Goal: Task Accomplishment & Management: Complete application form

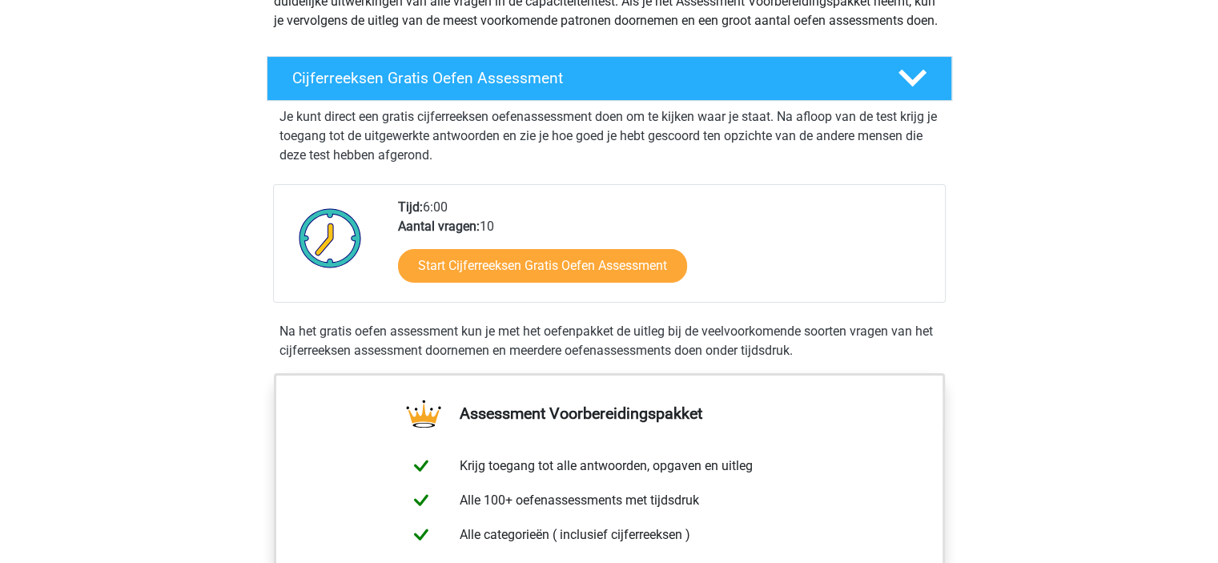
scroll to position [361, 0]
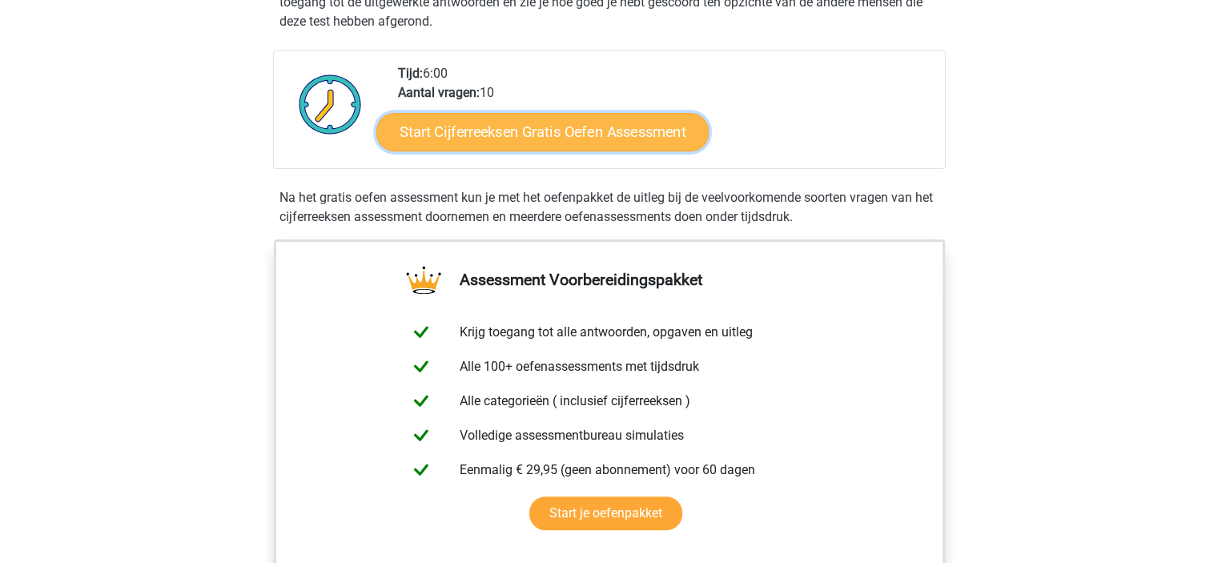
click at [546, 147] on link "Start Cijferreeksen Gratis Oefen Assessment" at bounding box center [542, 131] width 332 height 38
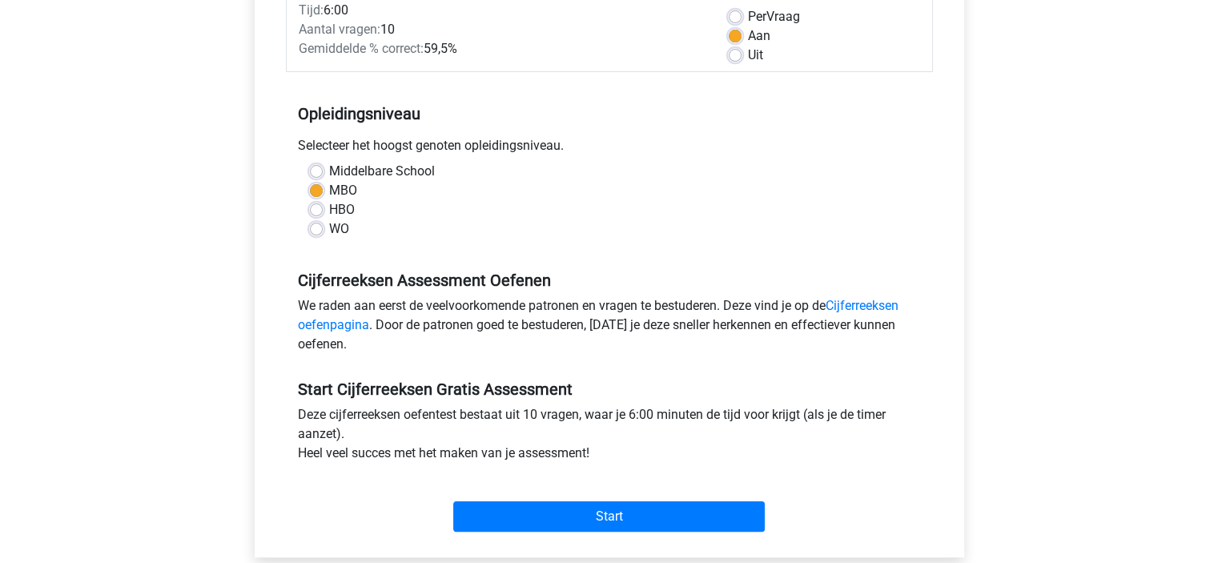
scroll to position [268, 0]
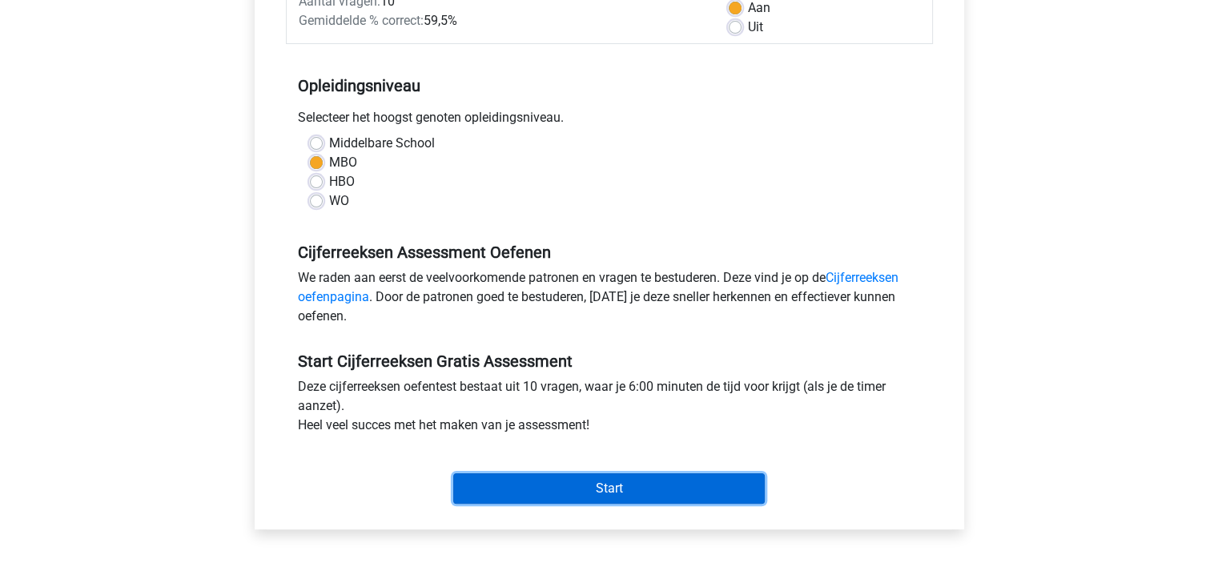
click at [559, 486] on input "Start" at bounding box center [609, 488] width 312 height 30
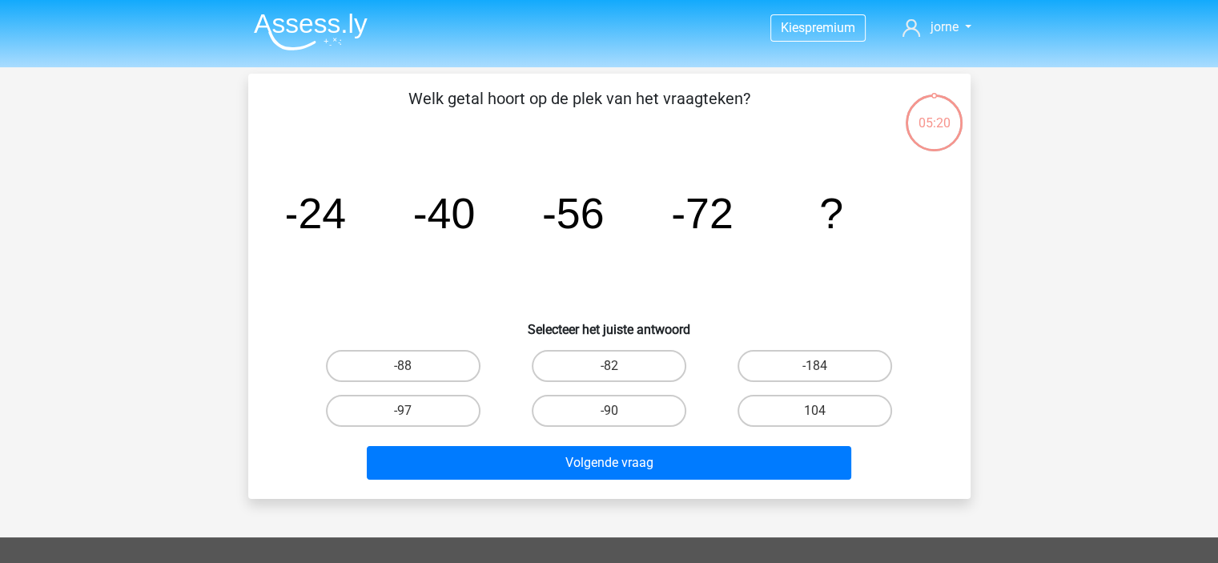
click at [368, 344] on div "-88" at bounding box center [403, 366] width 206 height 45
click at [413, 390] on div "-97" at bounding box center [403, 410] width 206 height 45
click at [418, 381] on div "-88" at bounding box center [403, 366] width 206 height 45
click at [439, 363] on label "-88" at bounding box center [403, 366] width 155 height 32
click at [413, 366] on input "-88" at bounding box center [408, 371] width 10 height 10
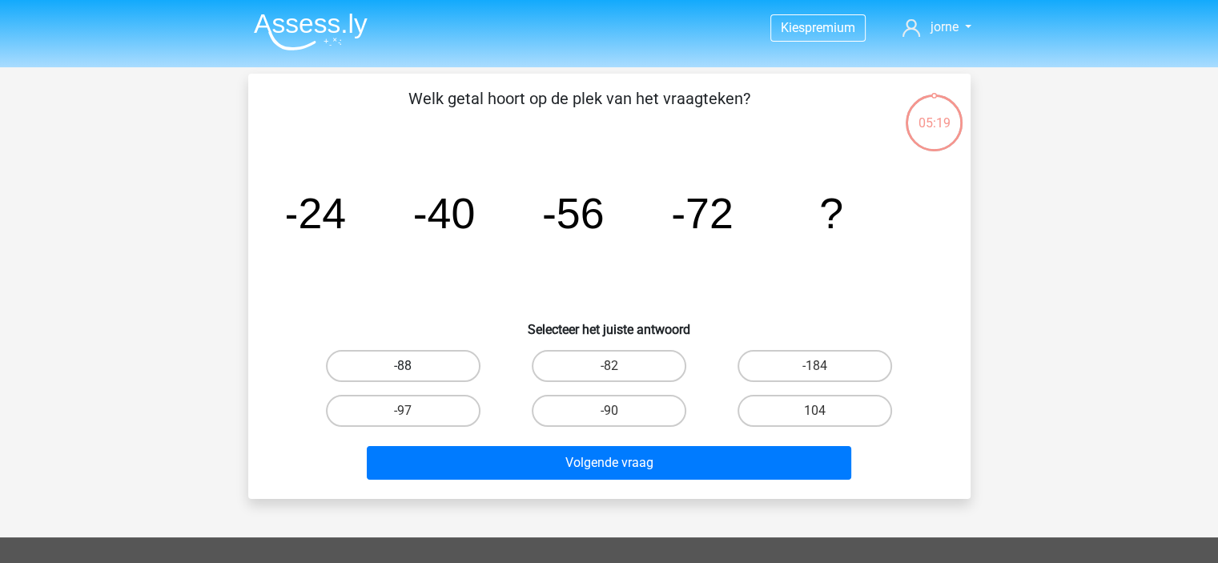
radio input "true"
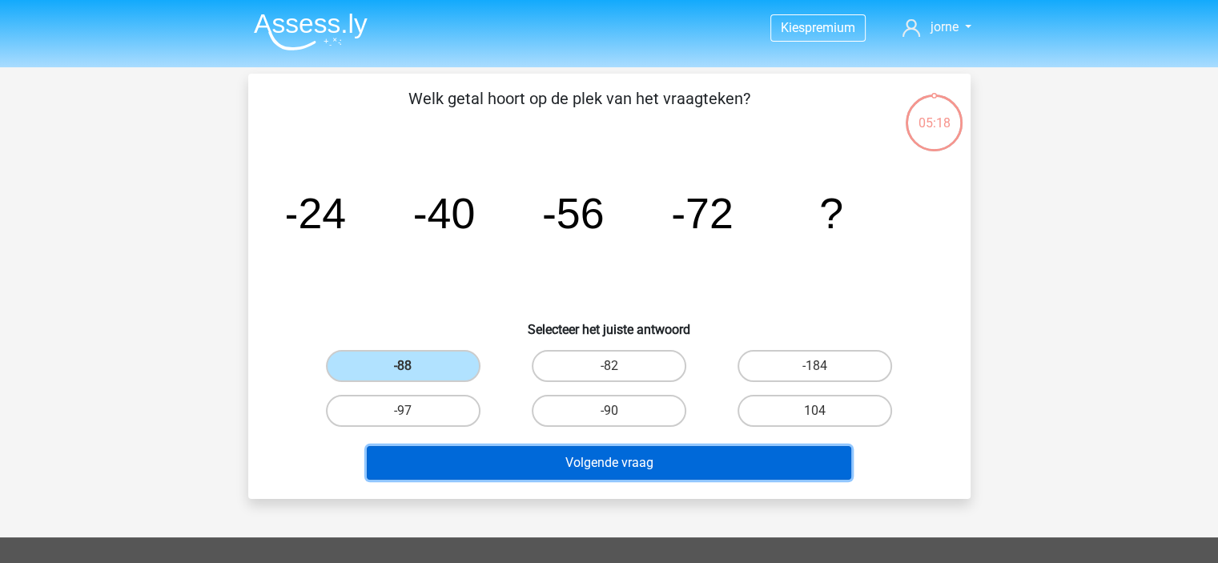
click at [523, 473] on button "Volgende vraag" at bounding box center [609, 463] width 485 height 34
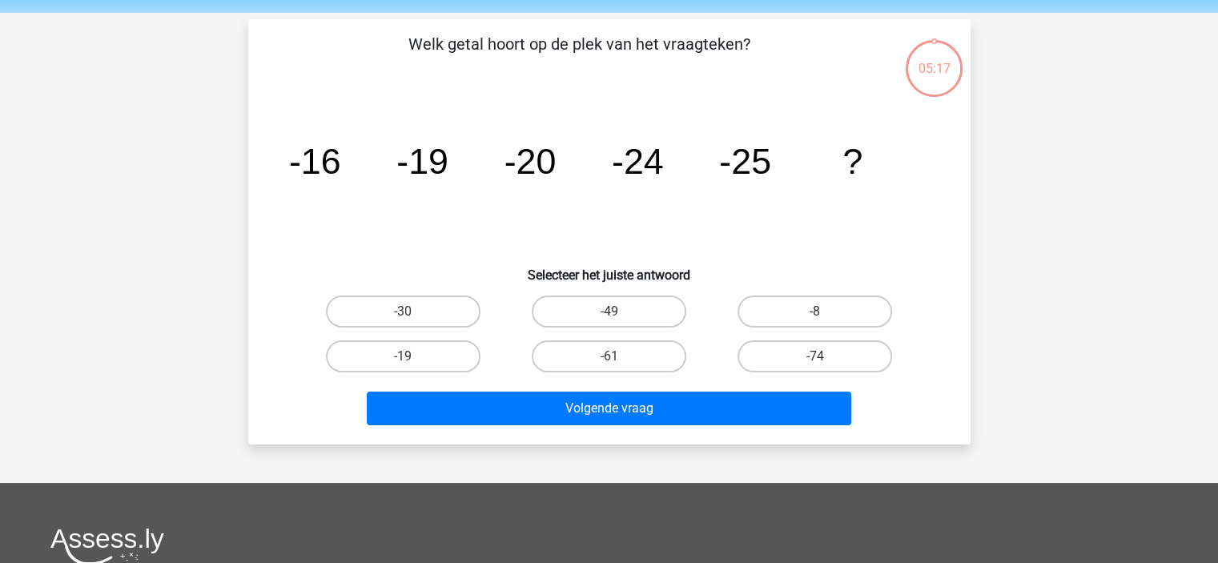
scroll to position [74, 0]
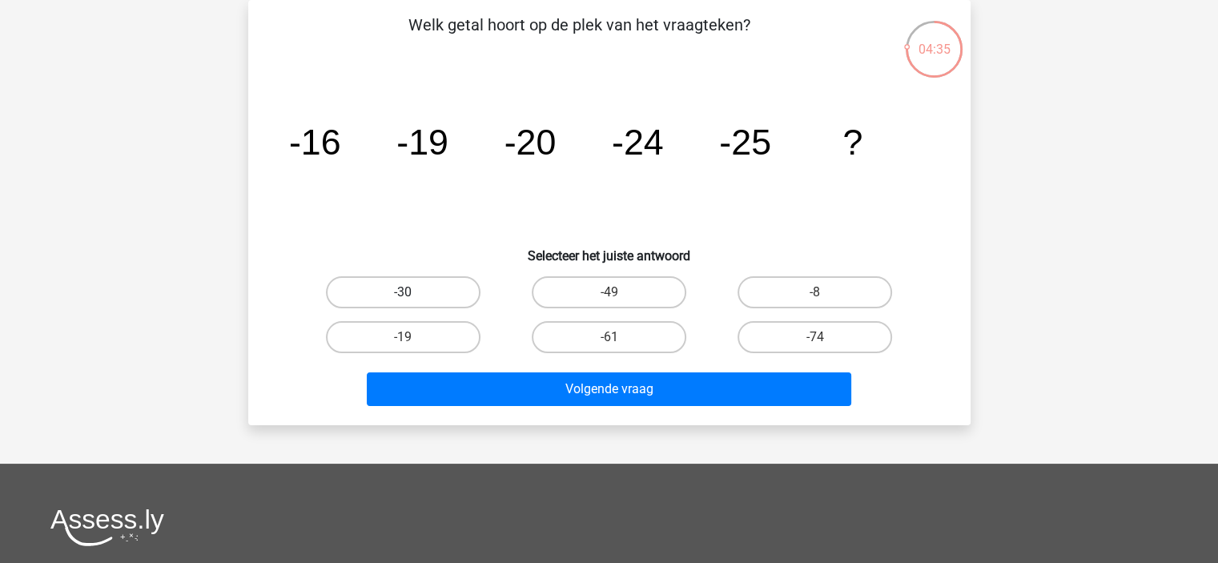
click at [436, 290] on label "-30" at bounding box center [403, 292] width 155 height 32
click at [413, 292] on input "-30" at bounding box center [408, 297] width 10 height 10
radio input "true"
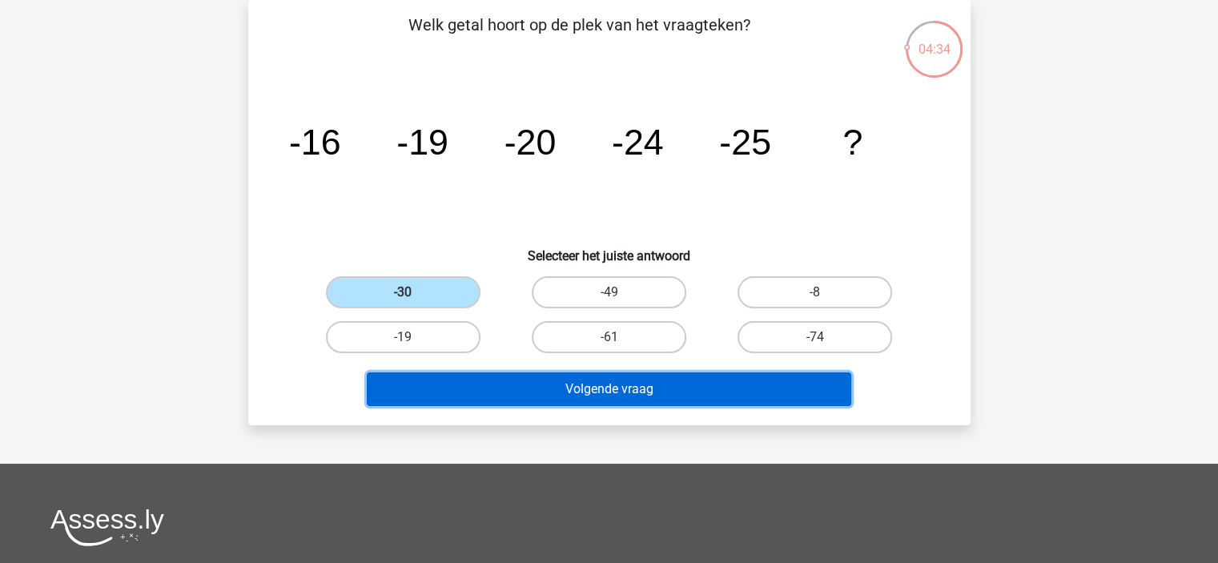
click at [545, 387] on button "Volgende vraag" at bounding box center [609, 389] width 485 height 34
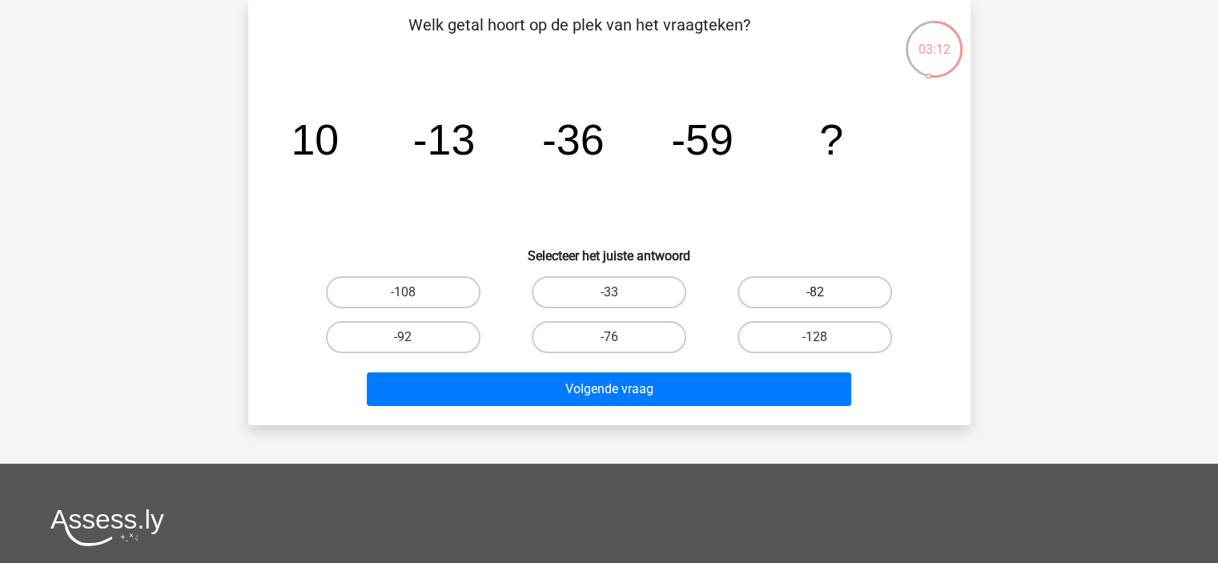
click at [804, 283] on label "-82" at bounding box center [815, 292] width 155 height 32
click at [815, 292] on input "-82" at bounding box center [820, 297] width 10 height 10
radio input "true"
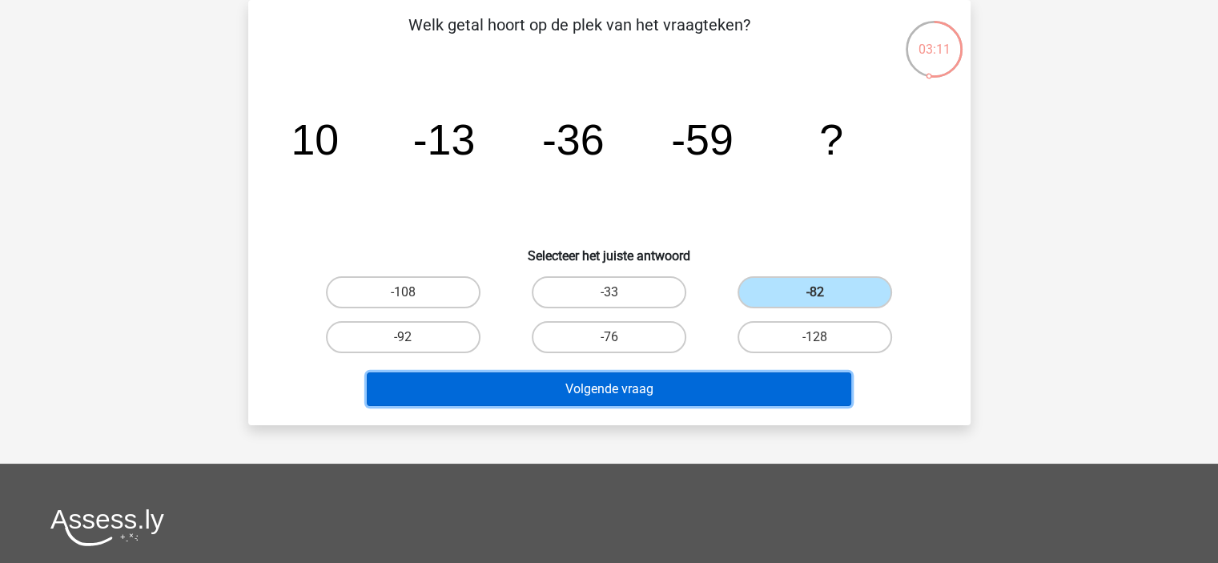
click at [690, 392] on button "Volgende vraag" at bounding box center [609, 389] width 485 height 34
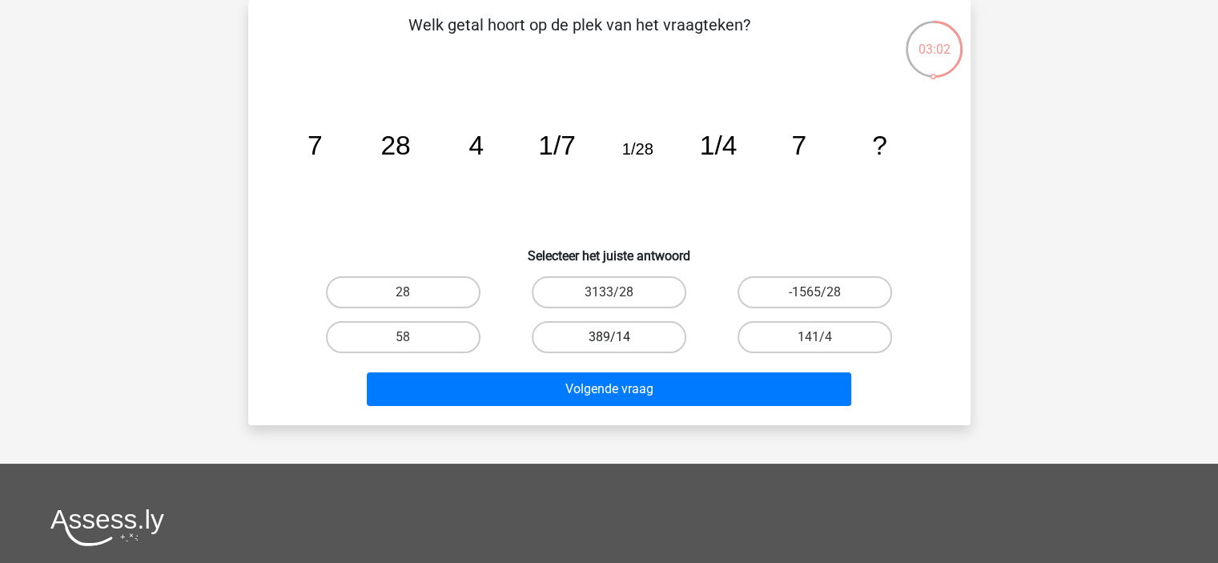
click at [638, 339] on label "389/14" at bounding box center [609, 337] width 155 height 32
click at [619, 339] on input "389/14" at bounding box center [614, 342] width 10 height 10
radio input "true"
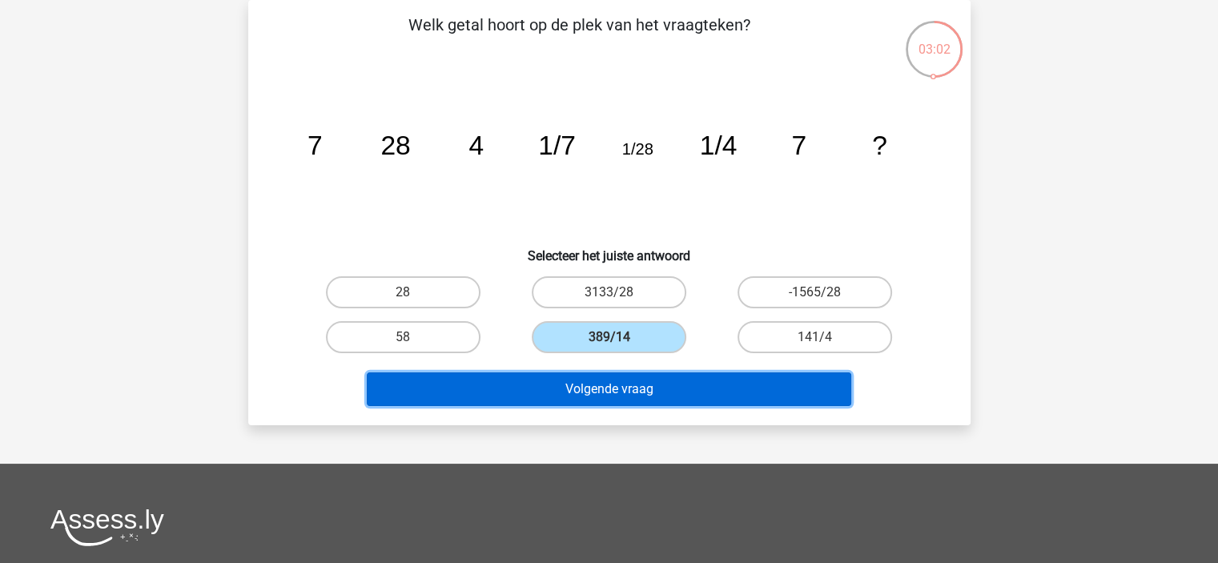
click at [599, 395] on button "Volgende vraag" at bounding box center [609, 389] width 485 height 34
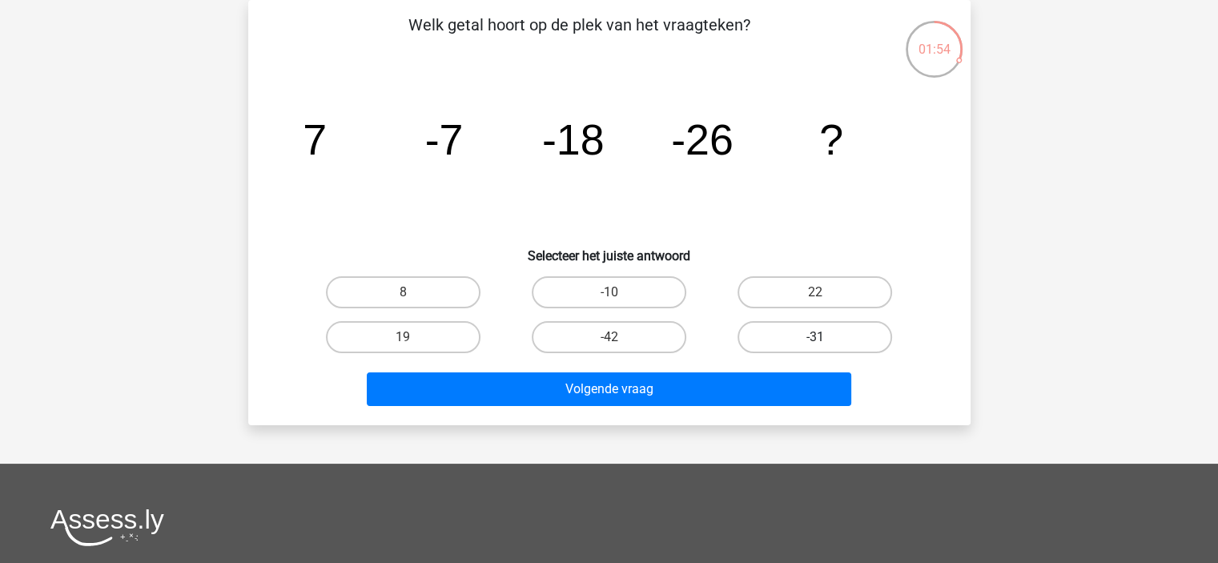
click at [846, 321] on label "-31" at bounding box center [815, 337] width 155 height 32
click at [826, 337] on input "-31" at bounding box center [820, 342] width 10 height 10
radio input "true"
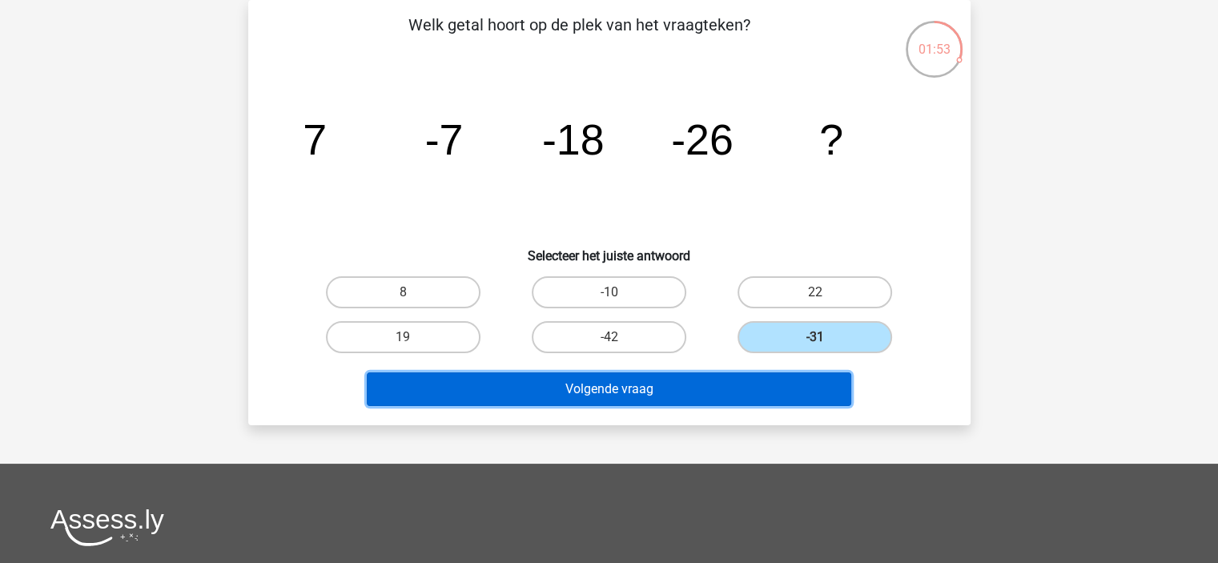
click at [754, 374] on button "Volgende vraag" at bounding box center [609, 389] width 485 height 34
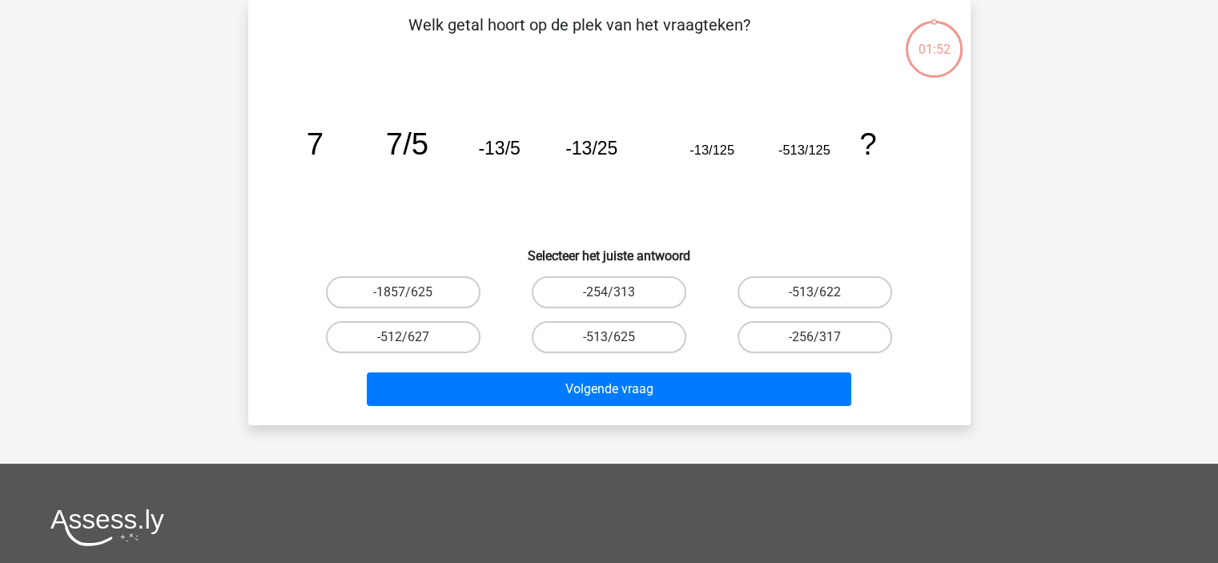
scroll to position [0, 0]
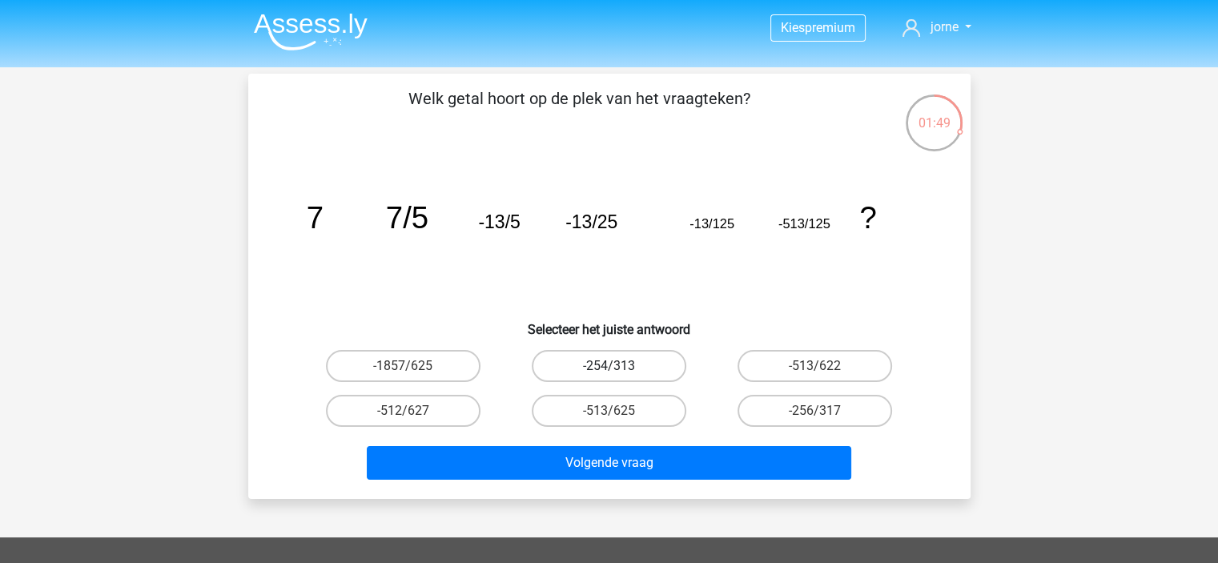
click at [621, 362] on label "-254/313" at bounding box center [609, 366] width 155 height 32
click at [619, 366] on input "-254/313" at bounding box center [614, 371] width 10 height 10
radio input "true"
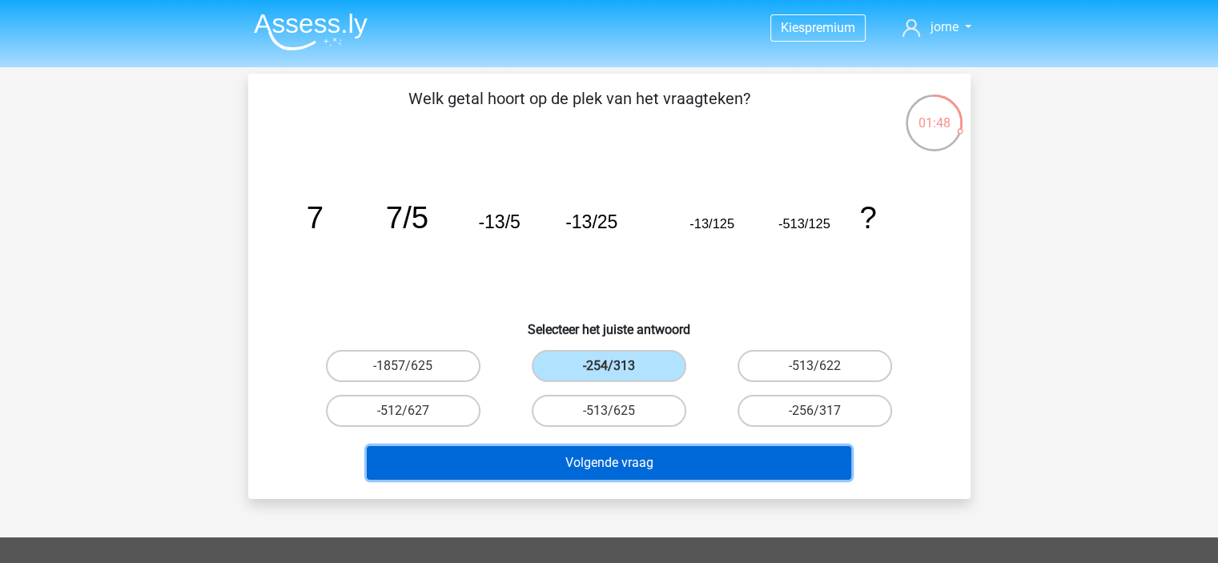
click at [602, 458] on button "Volgende vraag" at bounding box center [609, 463] width 485 height 34
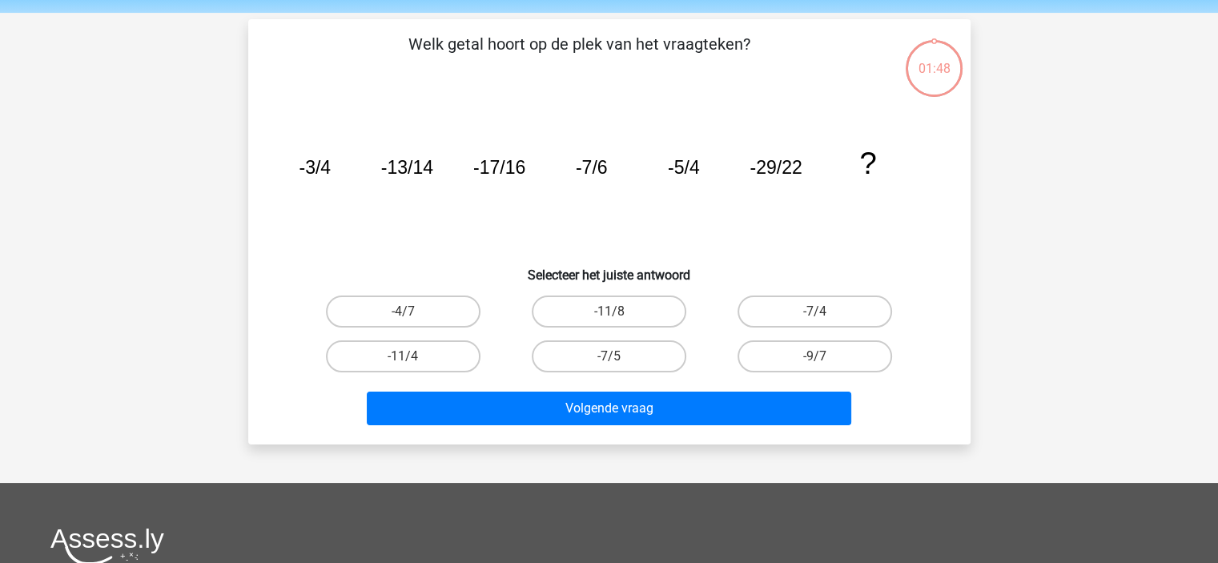
scroll to position [74, 0]
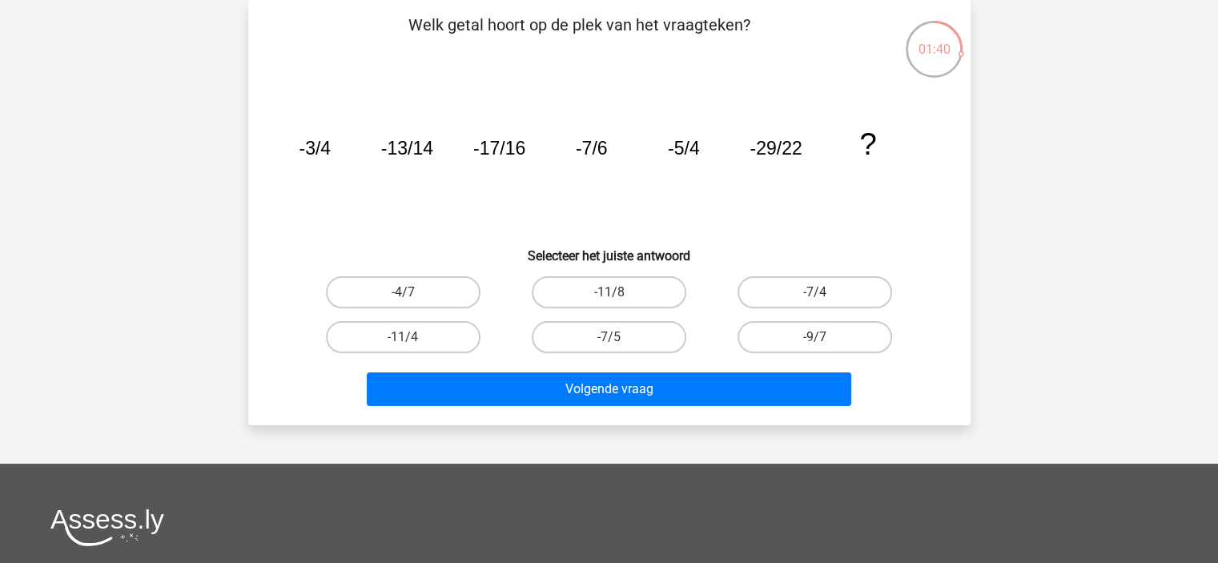
click at [362, 318] on div "-11/4" at bounding box center [403, 337] width 206 height 45
click at [397, 337] on label "-11/4" at bounding box center [403, 337] width 155 height 32
click at [403, 337] on input "-11/4" at bounding box center [408, 342] width 10 height 10
radio input "true"
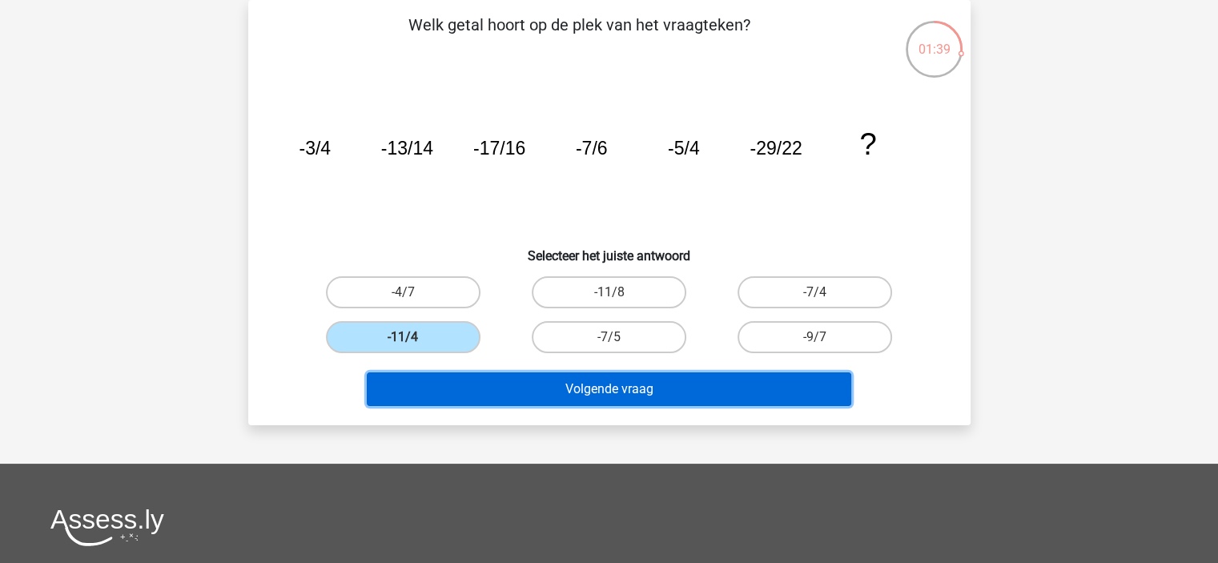
click at [457, 388] on button "Volgende vraag" at bounding box center [609, 389] width 485 height 34
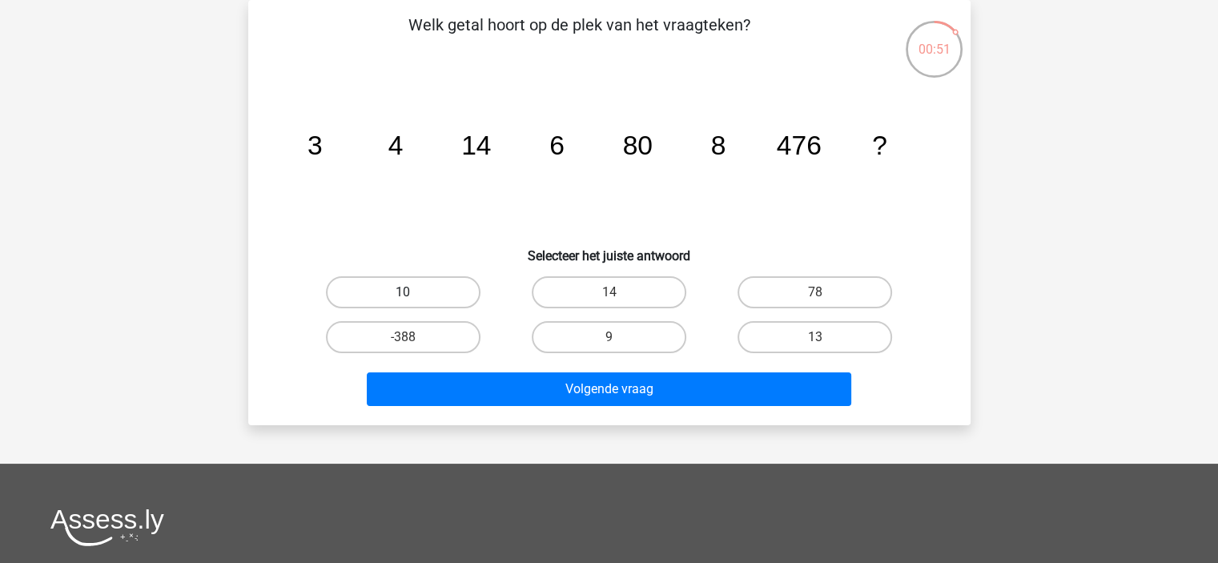
click at [406, 284] on label "10" at bounding box center [403, 292] width 155 height 32
click at [406, 292] on input "10" at bounding box center [408, 297] width 10 height 10
radio input "true"
click at [584, 369] on div "Volgende vraag" at bounding box center [609, 386] width 671 height 53
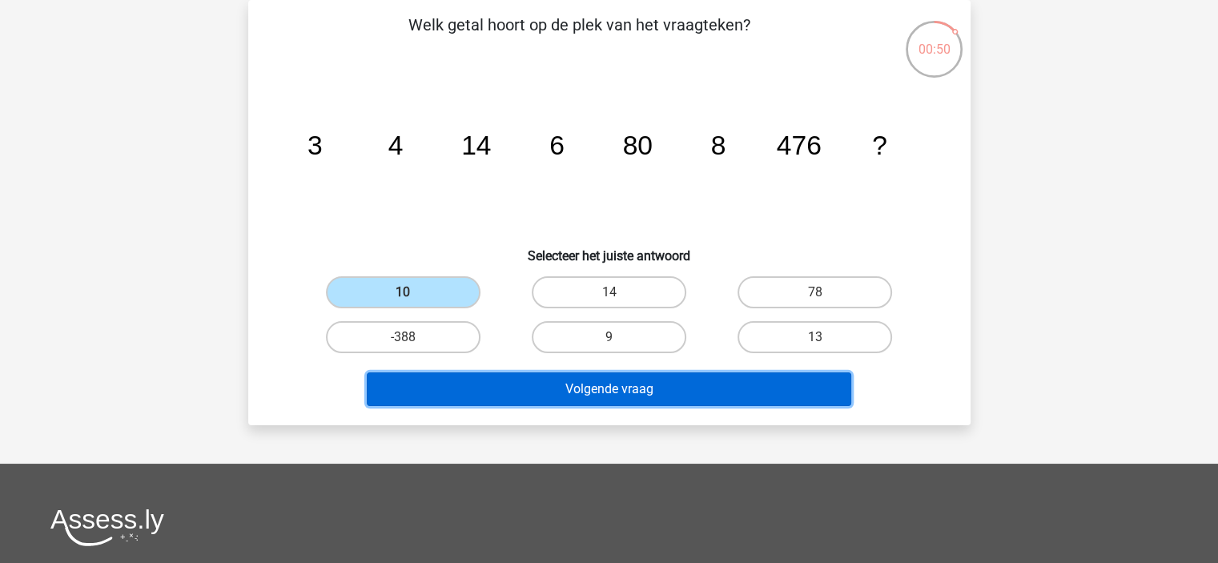
click at [584, 393] on button "Volgende vraag" at bounding box center [609, 389] width 485 height 34
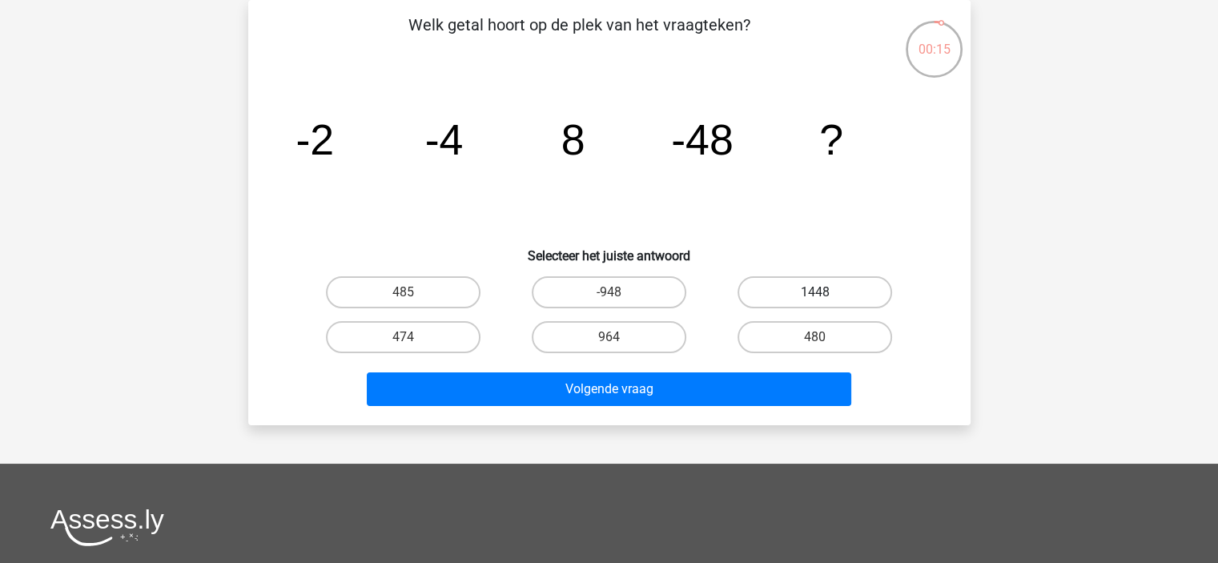
click at [758, 288] on label "1448" at bounding box center [815, 292] width 155 height 32
click at [815, 292] on input "1448" at bounding box center [820, 297] width 10 height 10
radio input "true"
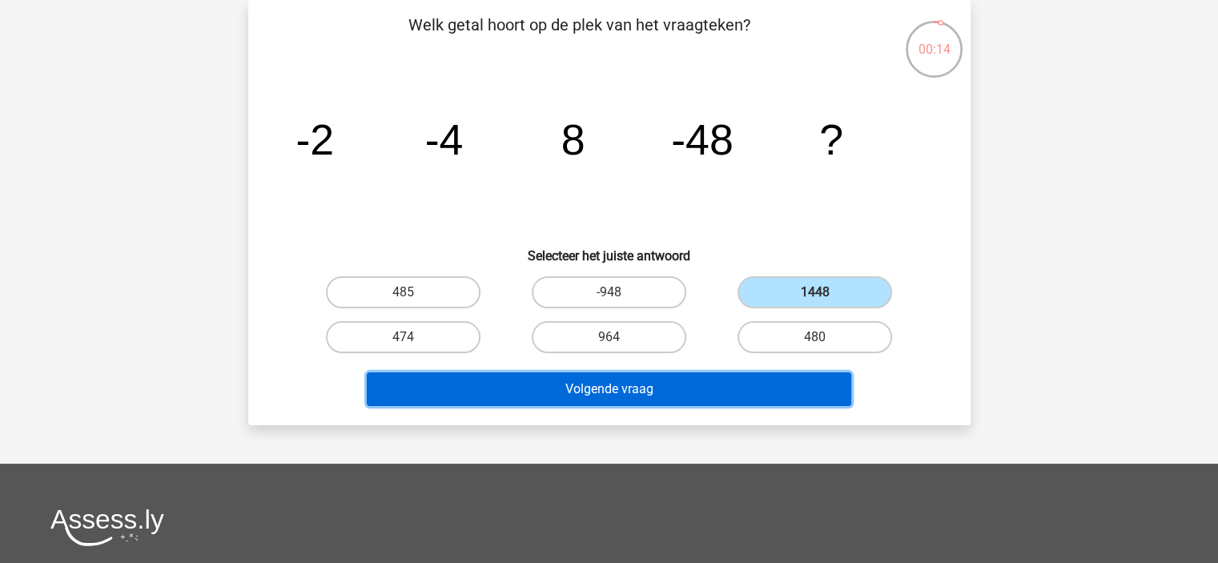
click at [699, 403] on button "Volgende vraag" at bounding box center [609, 389] width 485 height 34
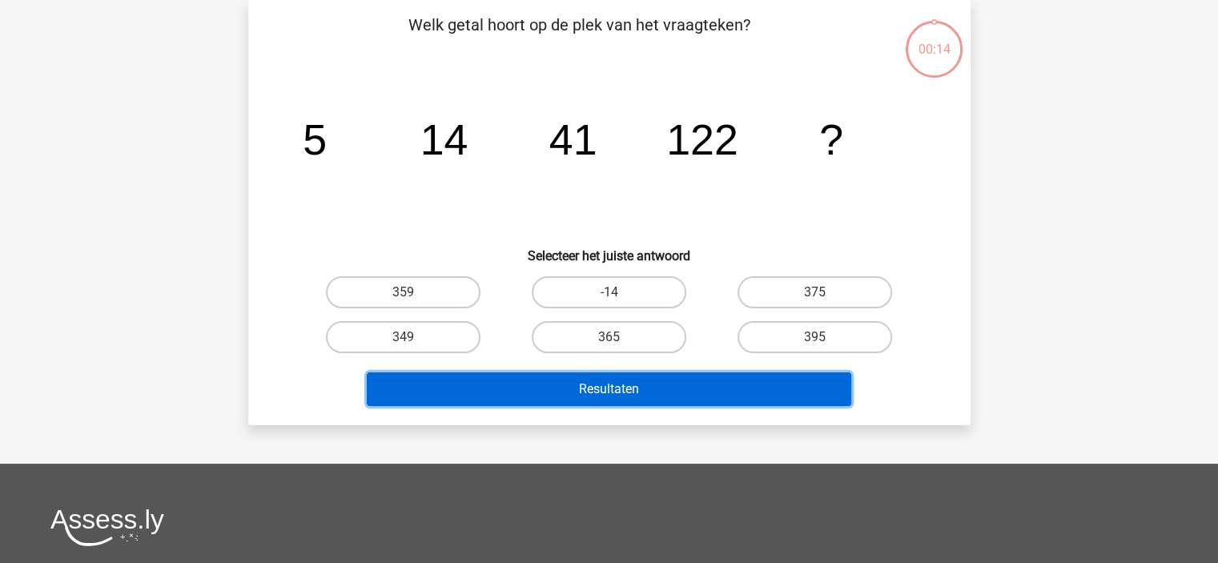
click at [710, 395] on button "Resultaten" at bounding box center [609, 389] width 485 height 34
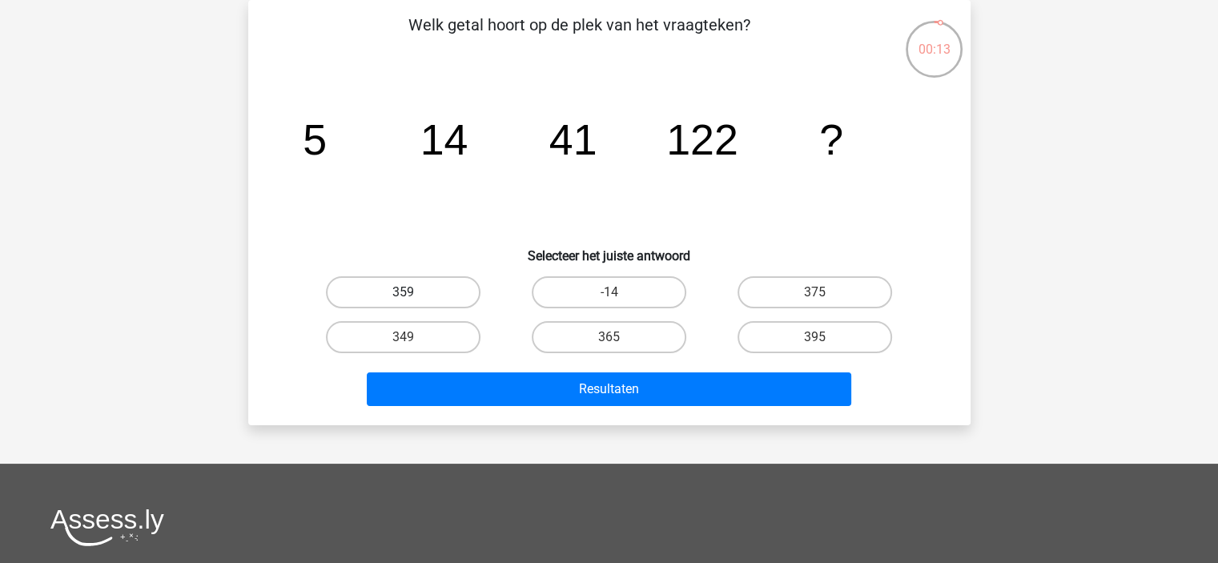
click at [420, 297] on label "359" at bounding box center [403, 292] width 155 height 32
click at [413, 297] on input "359" at bounding box center [408, 297] width 10 height 10
radio input "true"
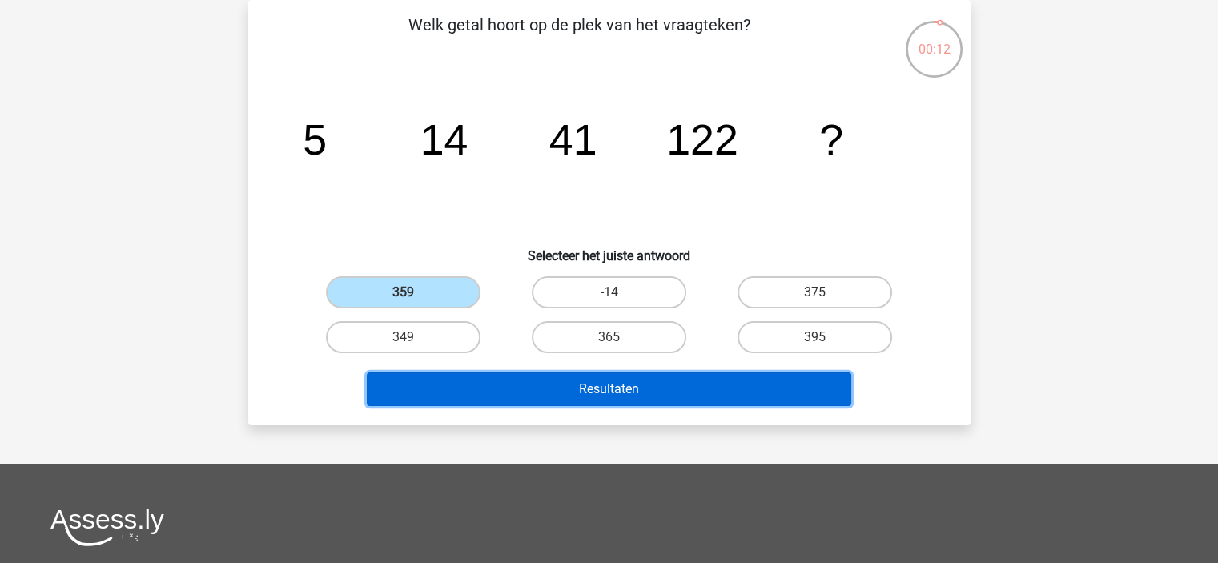
click at [638, 386] on button "Resultaten" at bounding box center [609, 389] width 485 height 34
click at [644, 382] on button "Resultaten" at bounding box center [609, 389] width 485 height 34
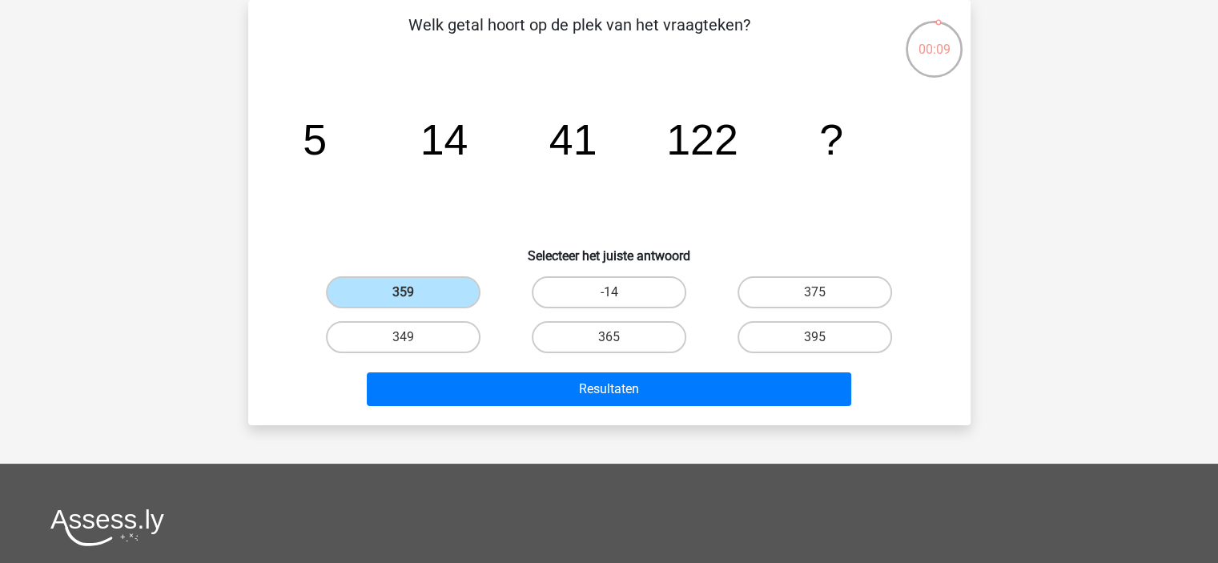
click at [404, 295] on input "359" at bounding box center [408, 297] width 10 height 10
click at [644, 339] on label "365" at bounding box center [609, 337] width 155 height 32
click at [619, 339] on input "365" at bounding box center [614, 342] width 10 height 10
radio input "true"
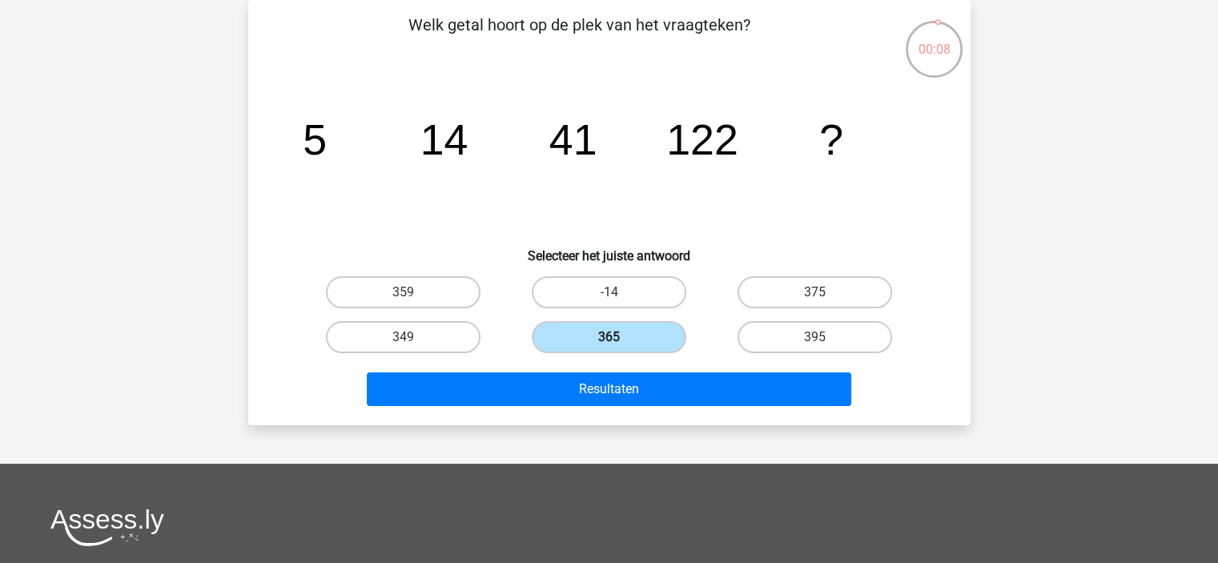
click at [644, 338] on label "365" at bounding box center [609, 337] width 155 height 32
click at [619, 338] on input "365" at bounding box center [614, 342] width 10 height 10
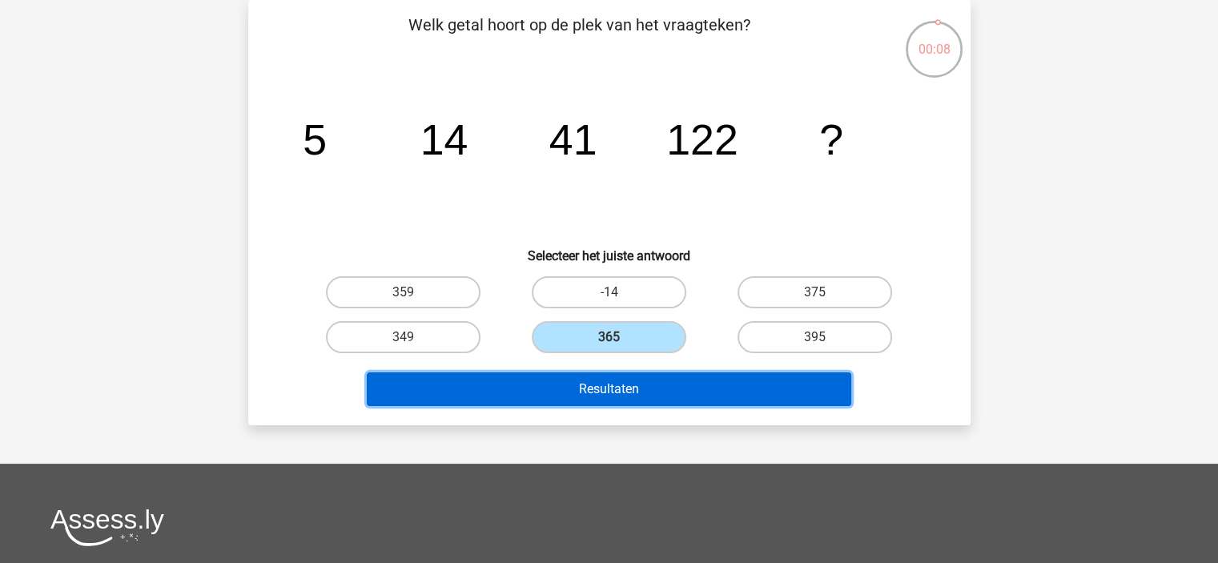
click at [638, 387] on button "Resultaten" at bounding box center [609, 389] width 485 height 34
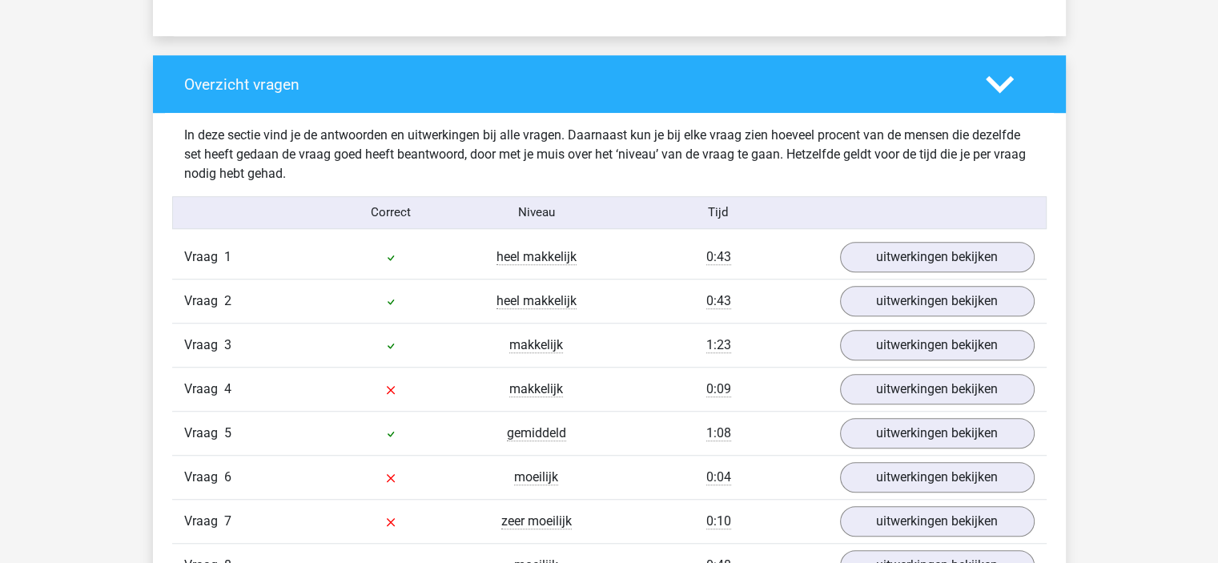
scroll to position [1181, 0]
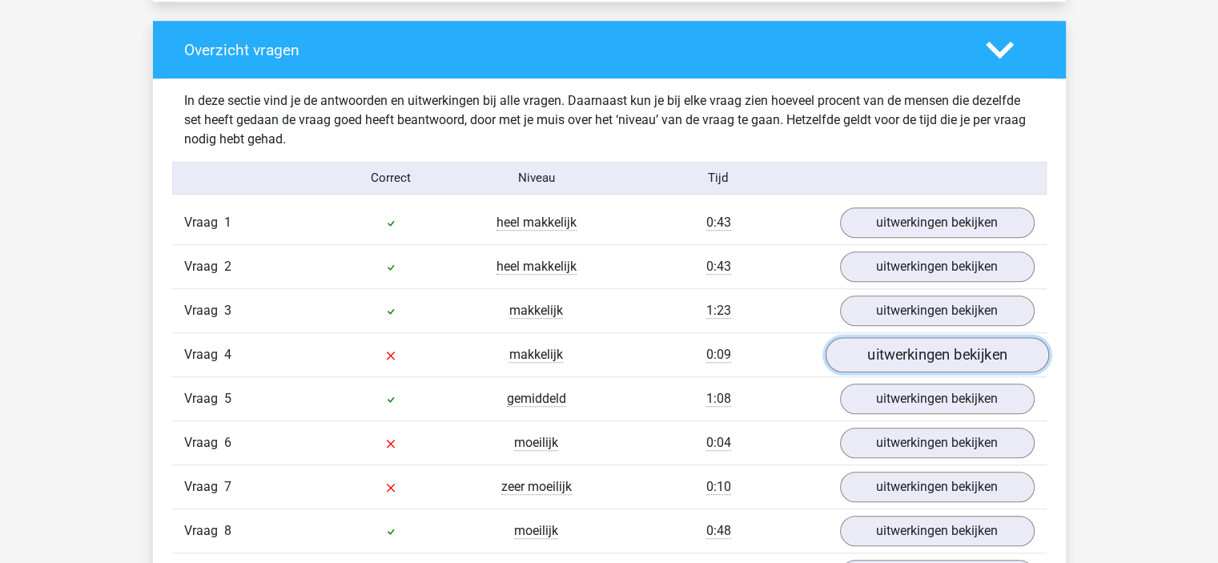
click at [916, 354] on link "uitwerkingen bekijken" at bounding box center [936, 354] width 223 height 35
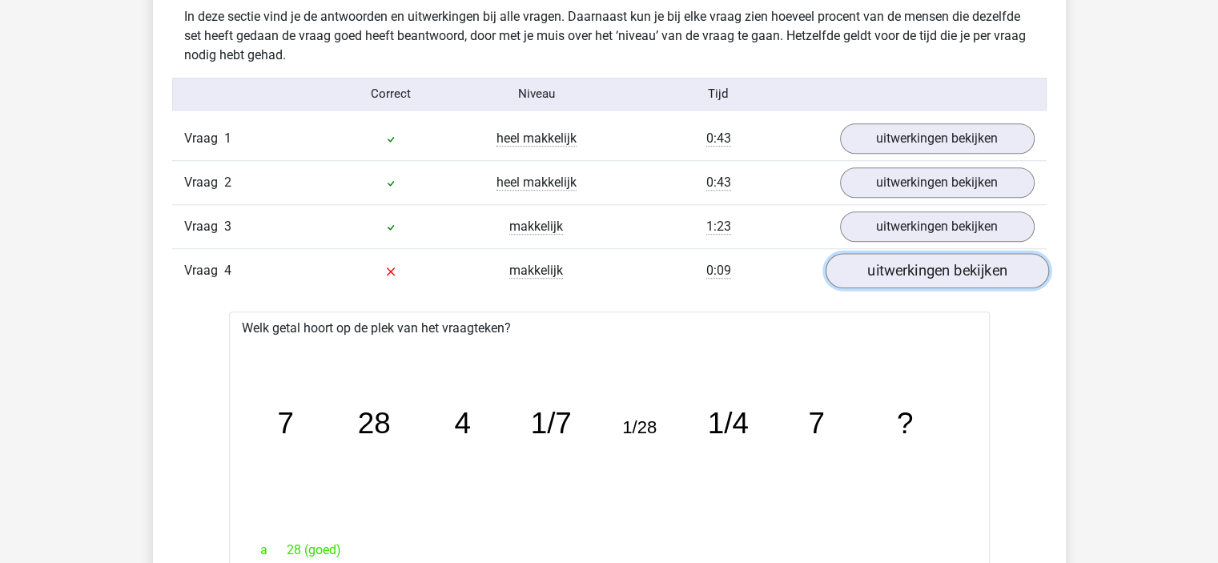
scroll to position [1261, 0]
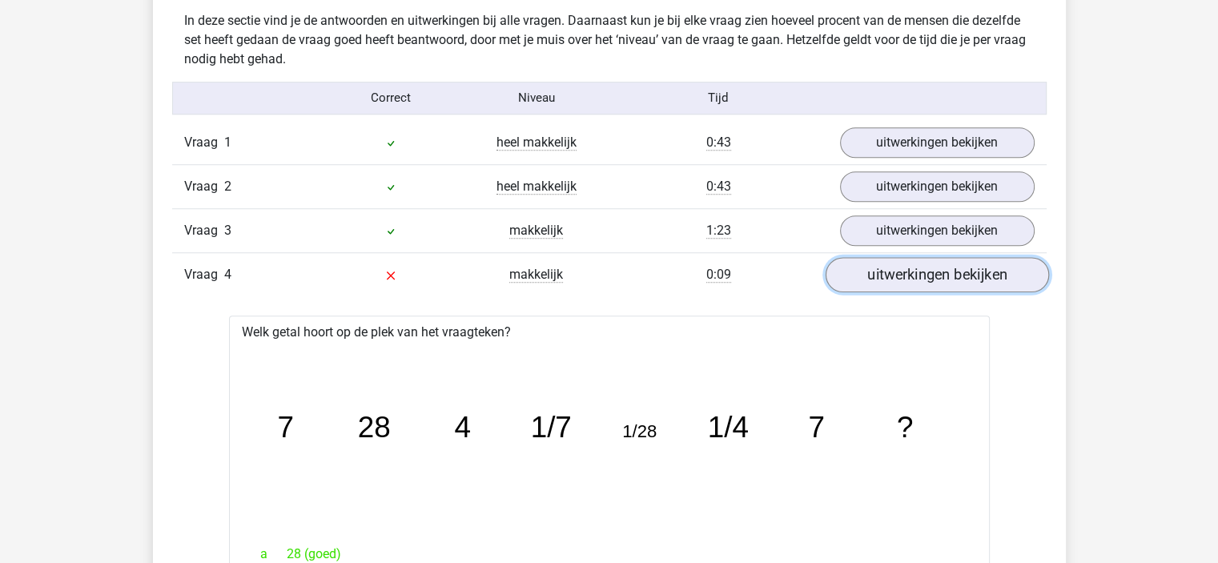
click at [955, 264] on link "uitwerkingen bekijken" at bounding box center [936, 274] width 223 height 35
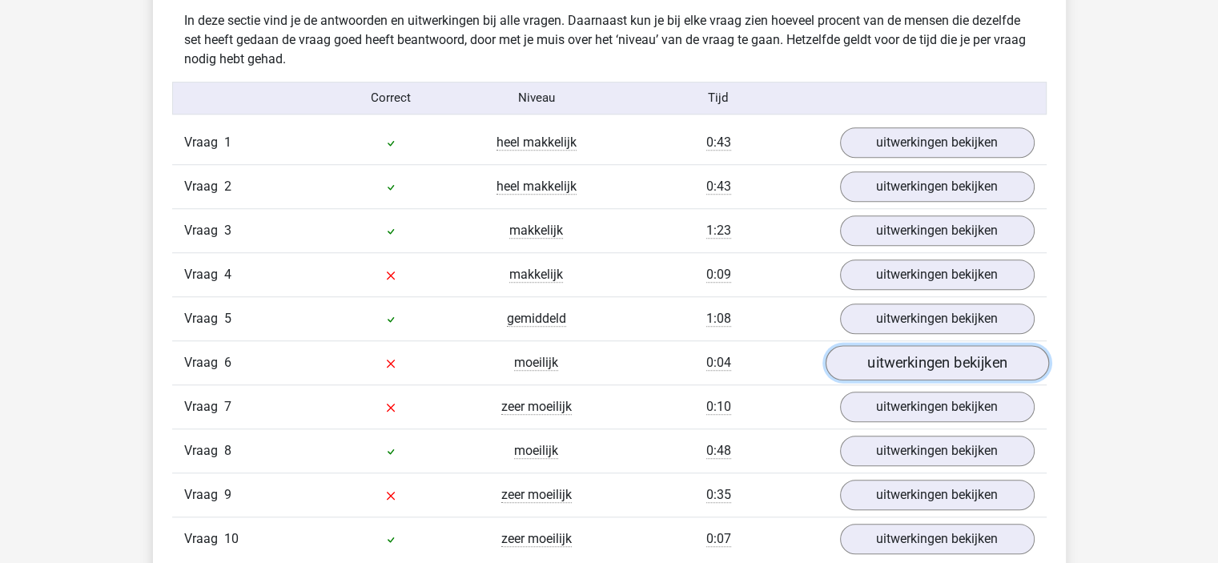
click at [893, 352] on link "uitwerkingen bekijken" at bounding box center [936, 362] width 223 height 35
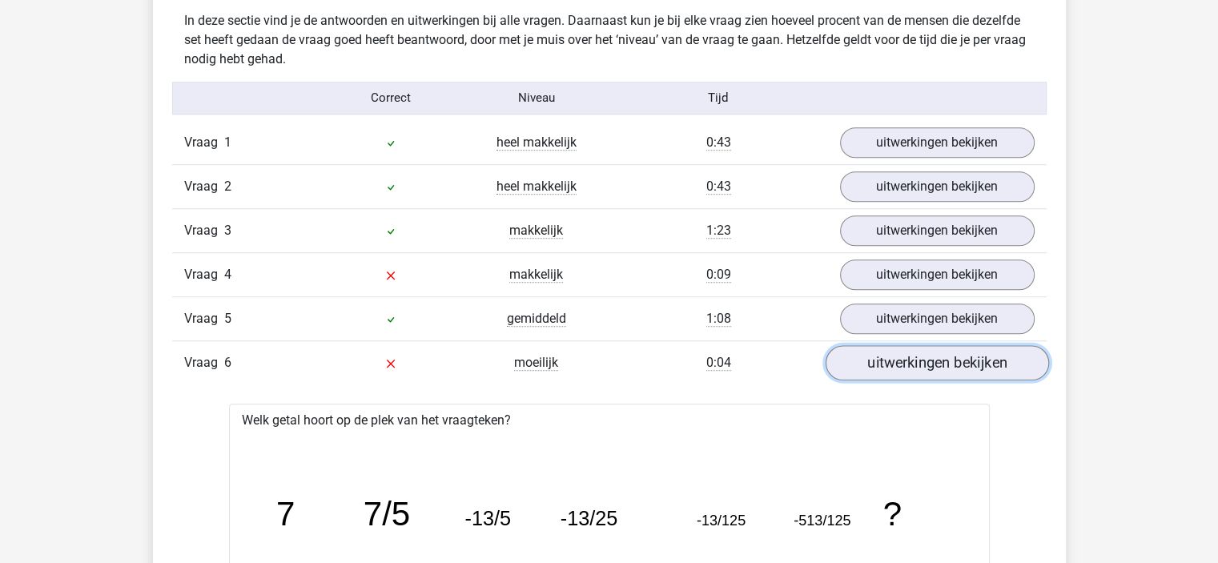
click at [893, 361] on link "uitwerkingen bekijken" at bounding box center [936, 362] width 223 height 35
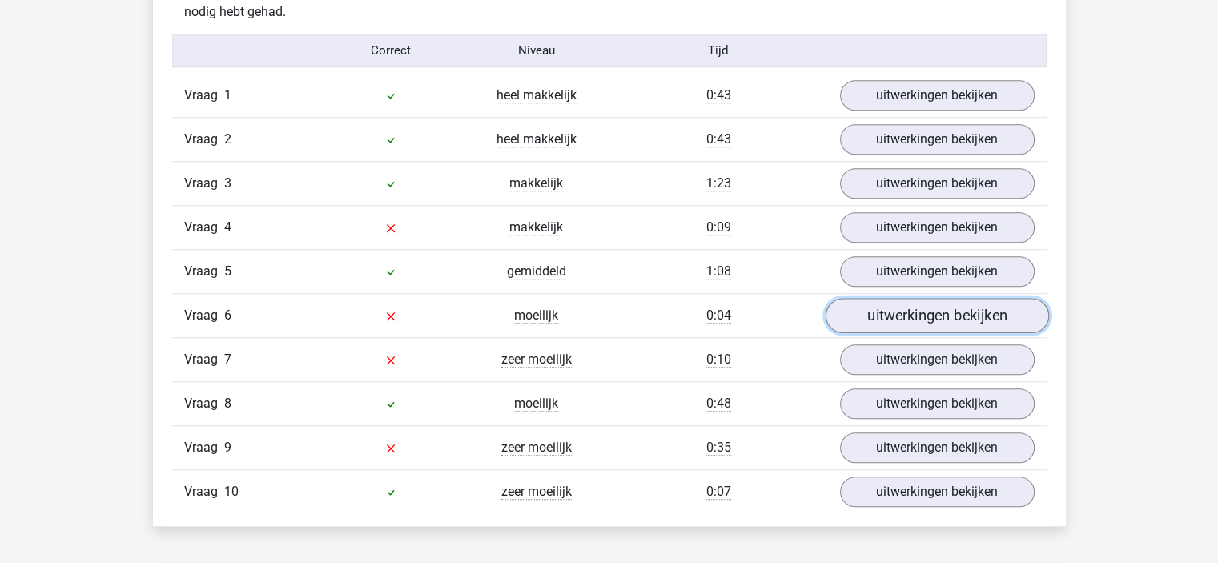
scroll to position [1309, 0]
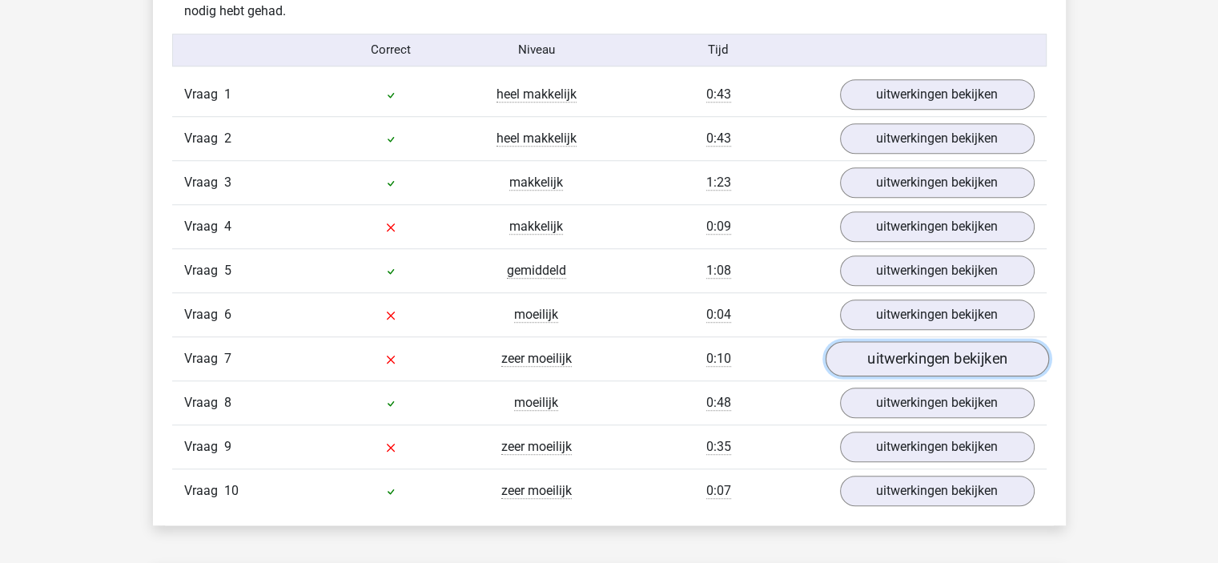
click at [916, 352] on link "uitwerkingen bekijken" at bounding box center [936, 358] width 223 height 35
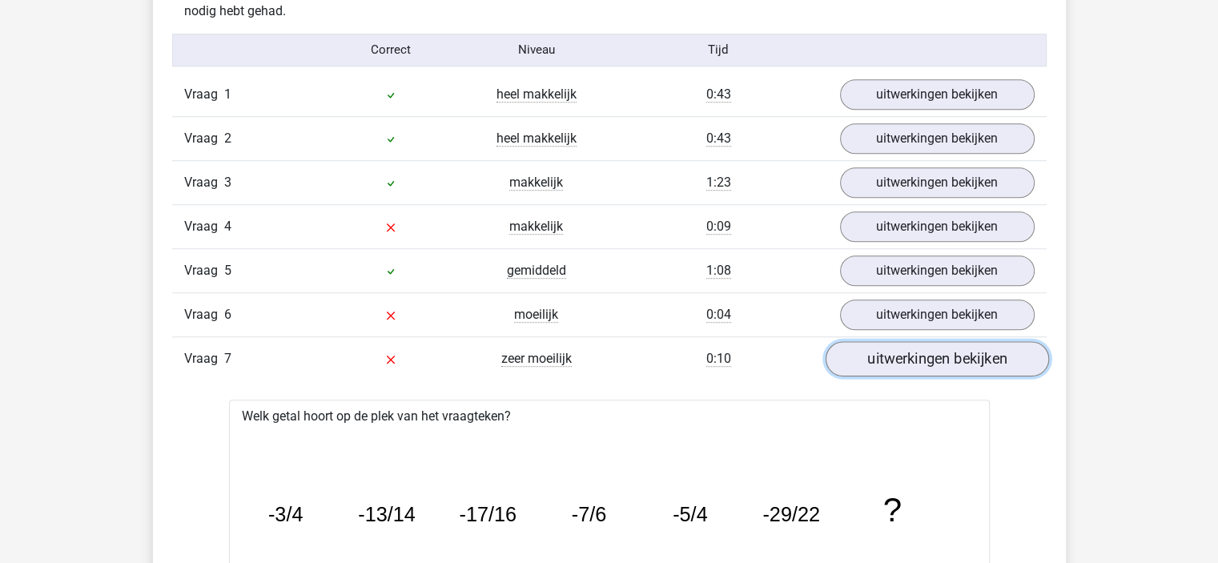
scroll to position [1390, 0]
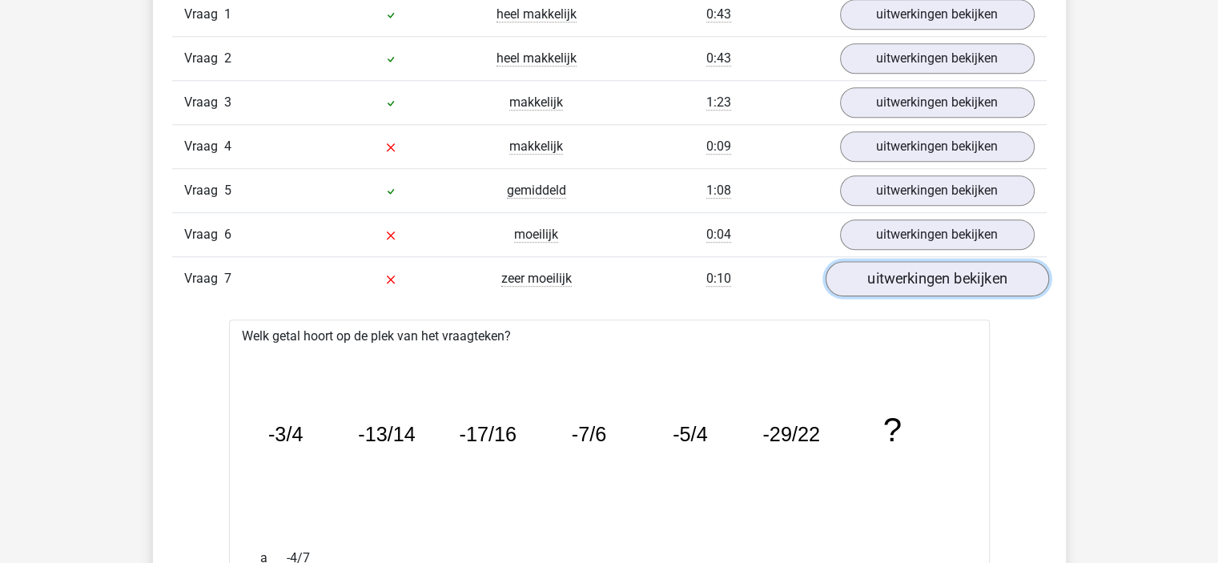
click at [939, 271] on link "uitwerkingen bekijken" at bounding box center [936, 278] width 223 height 35
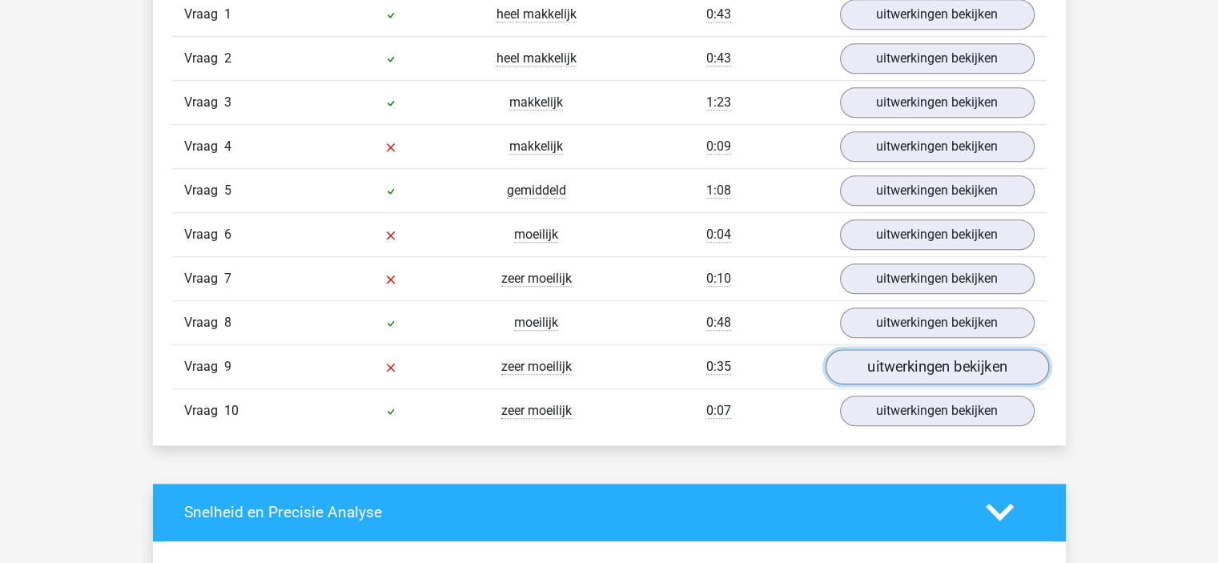
click at [899, 365] on link "uitwerkingen bekijken" at bounding box center [936, 366] width 223 height 35
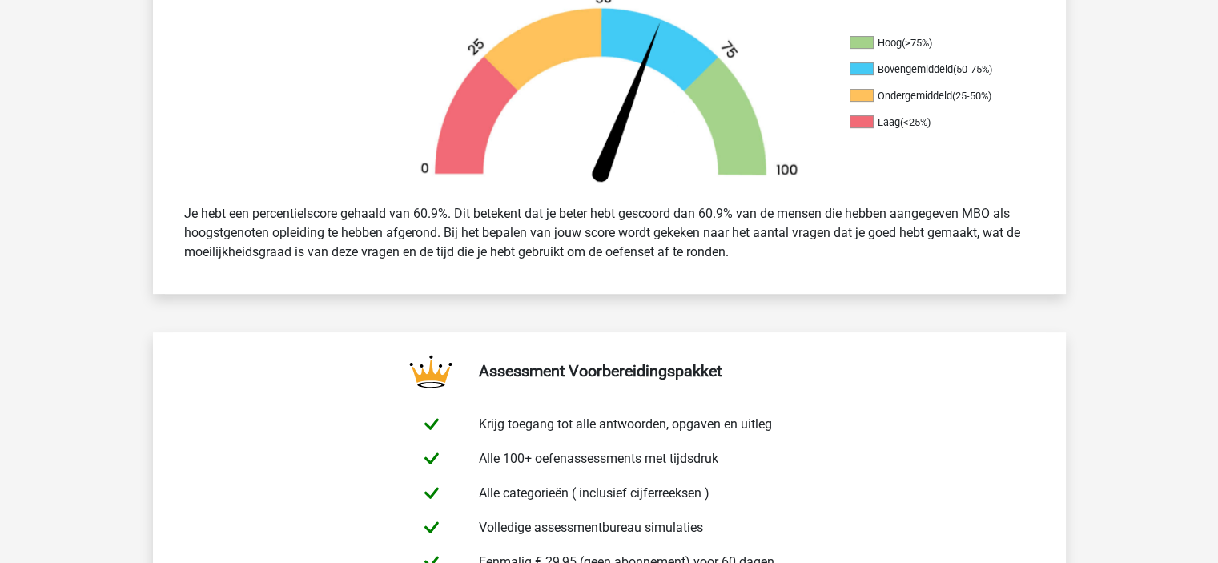
scroll to position [519, 0]
